Goal: Task Accomplishment & Management: Use online tool/utility

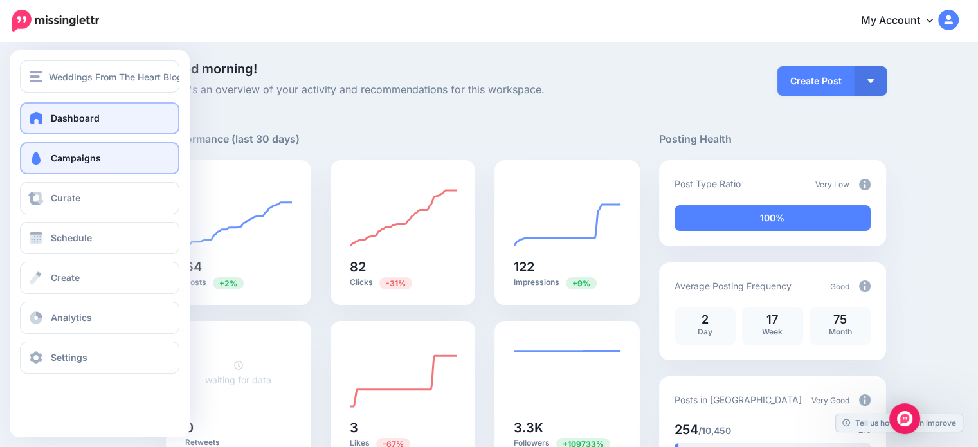
click at [41, 156] on span at bounding box center [36, 158] width 17 height 13
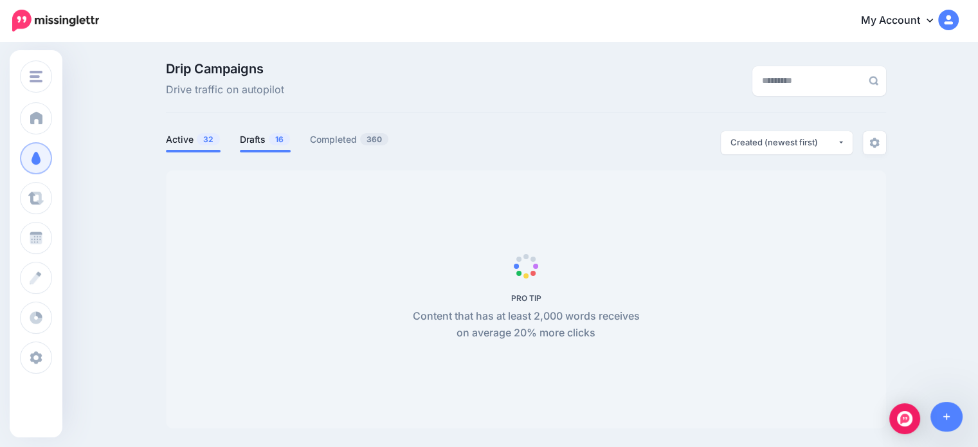
click at [269, 138] on link "Drafts 16" at bounding box center [265, 139] width 51 height 15
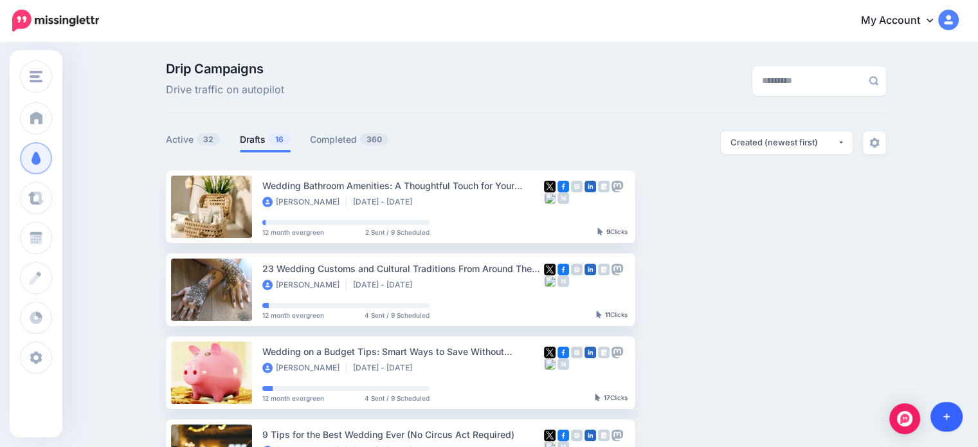
click at [949, 413] on link at bounding box center [946, 417] width 33 height 30
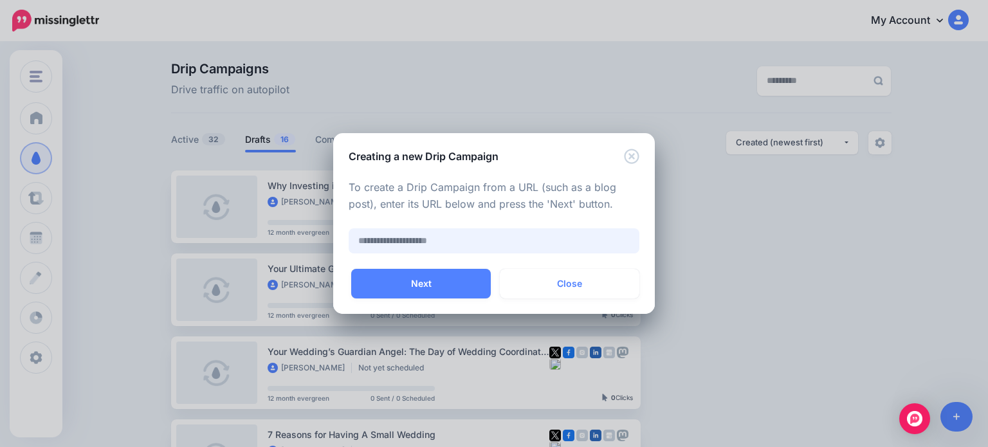
paste input "**********"
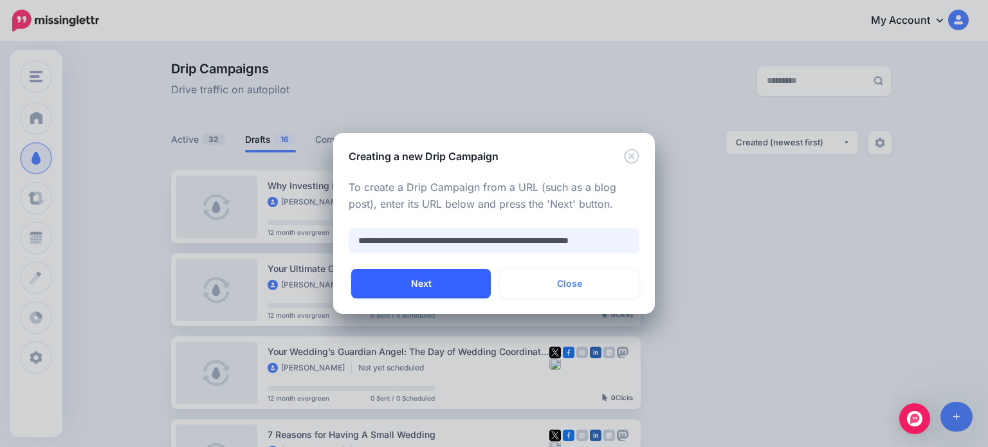
type input "**********"
click at [424, 280] on button "Next" at bounding box center [421, 284] width 140 height 30
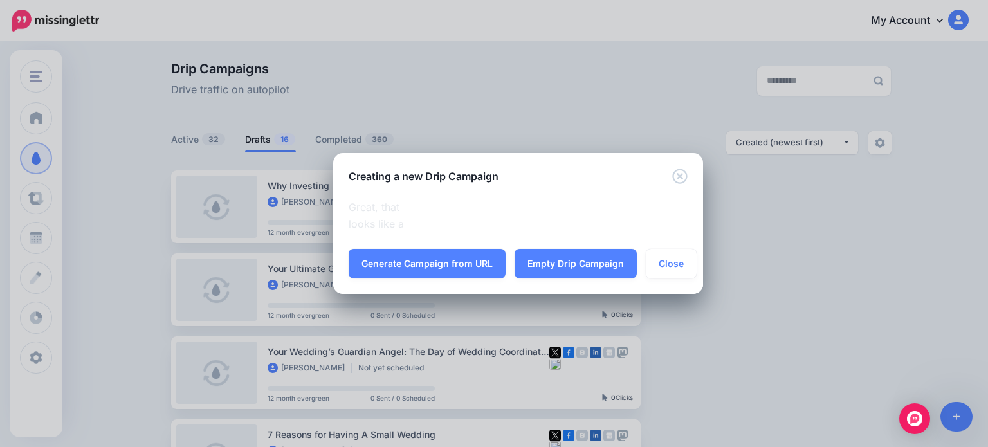
scroll to position [0, 0]
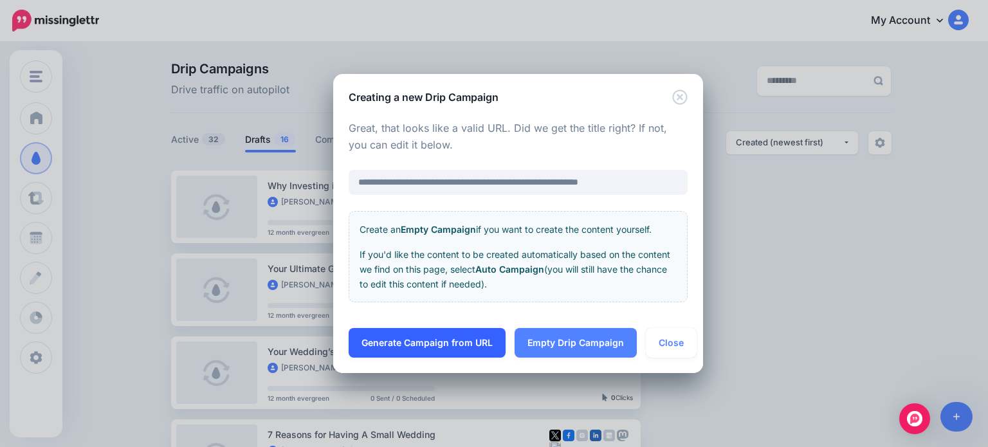
click at [431, 336] on link "Generate Campaign from URL" at bounding box center [426, 343] width 157 height 30
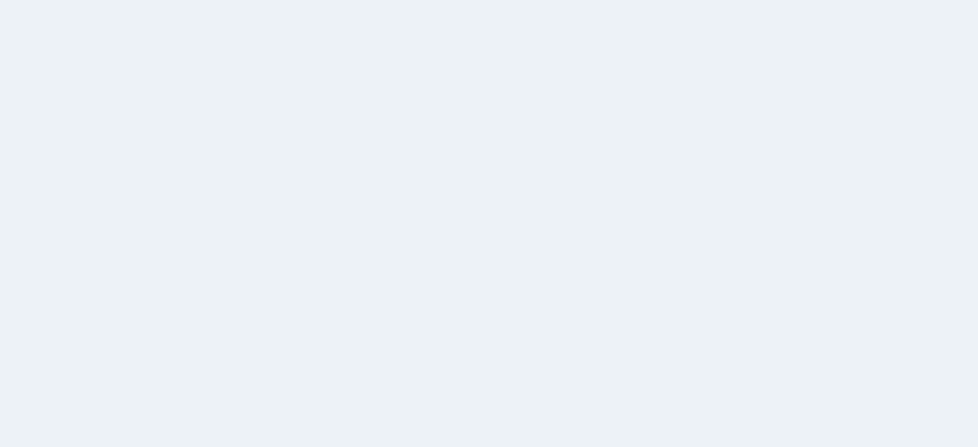
click at [497, 285] on div "PRO TIP Content that has at least 2,000 words receives on average 20% more clic…" at bounding box center [526, 299] width 241 height 84
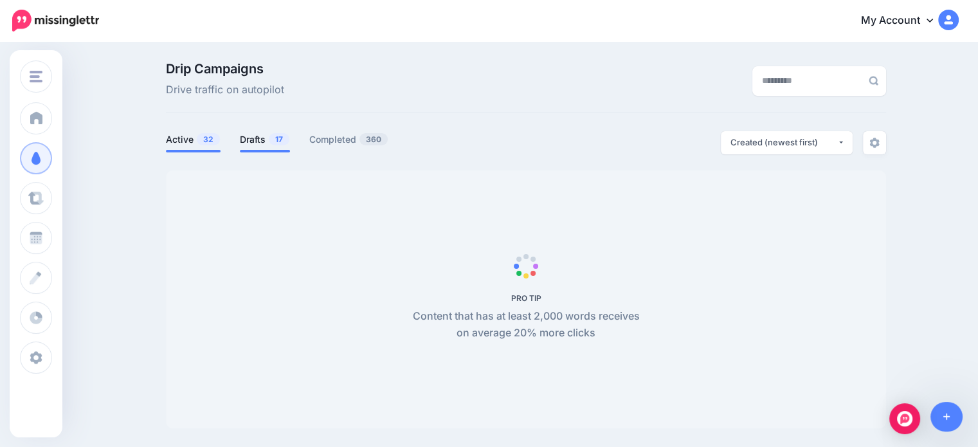
click at [267, 140] on link "Drafts 17" at bounding box center [265, 139] width 50 height 15
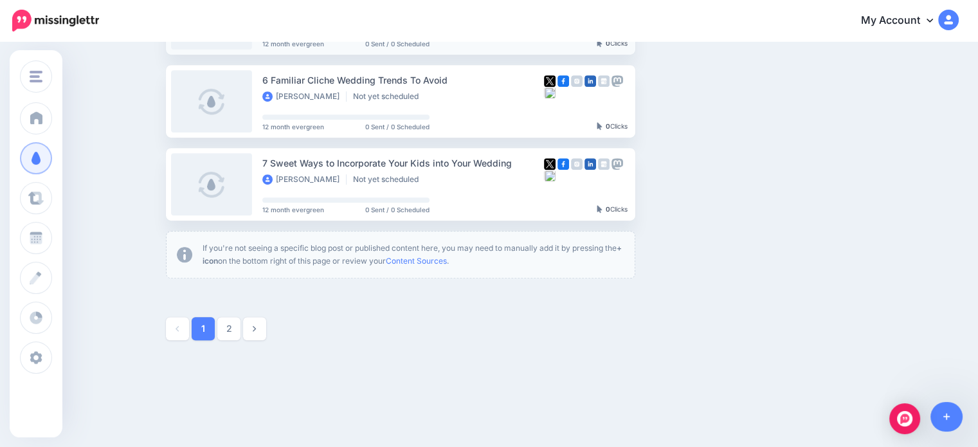
scroll to position [771, 0]
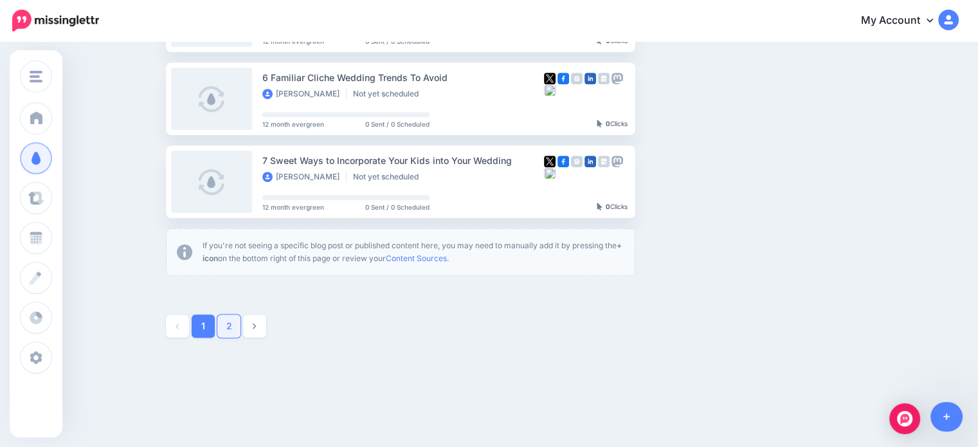
click at [235, 325] on link "2" at bounding box center [228, 325] width 23 height 23
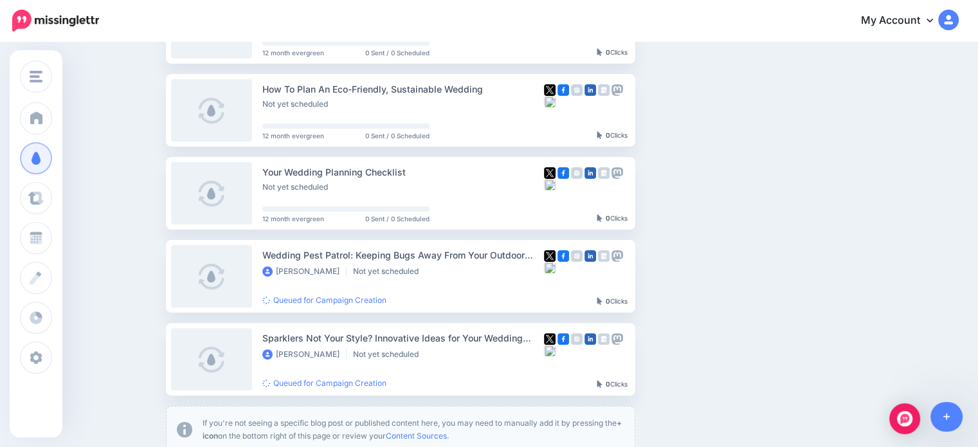
scroll to position [368, 0]
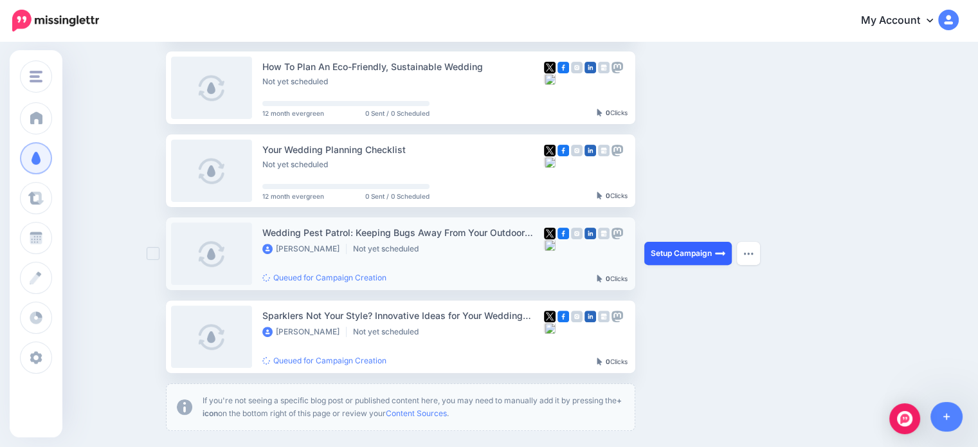
click at [688, 253] on link "Setup Campaign" at bounding box center [687, 253] width 87 height 23
click at [750, 349] on ul "4 Tips For Choosing The Right Wedding Flowers Jean Neuhart Not yet scheduled 12…" at bounding box center [526, 117] width 720 height 628
